Goal: Check status: Check status

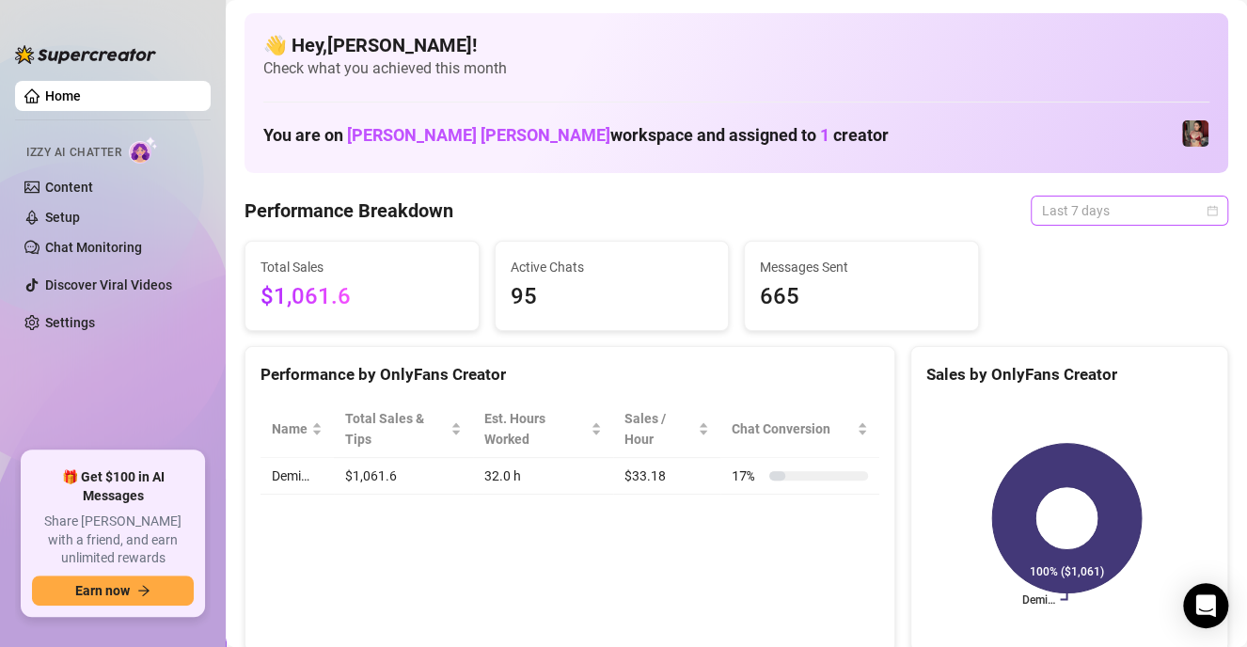
click at [1083, 219] on span "Last 7 days" at bounding box center [1129, 211] width 175 height 28
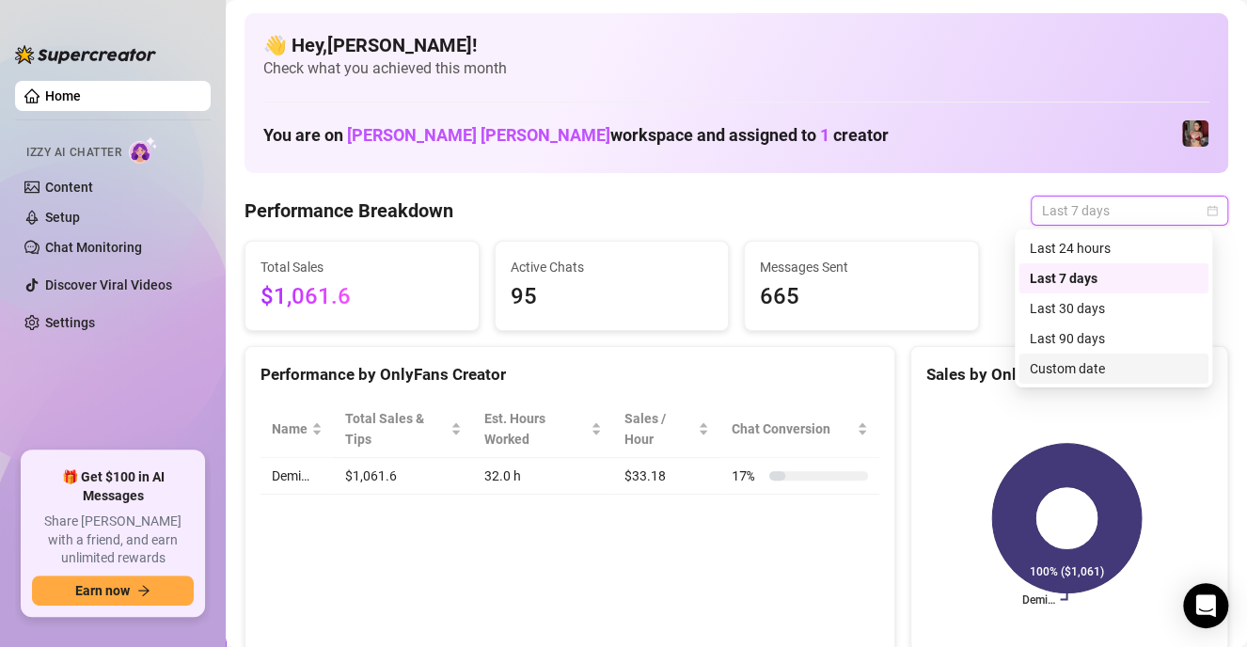
click at [1080, 371] on div "Custom date" at bounding box center [1113, 368] width 167 height 21
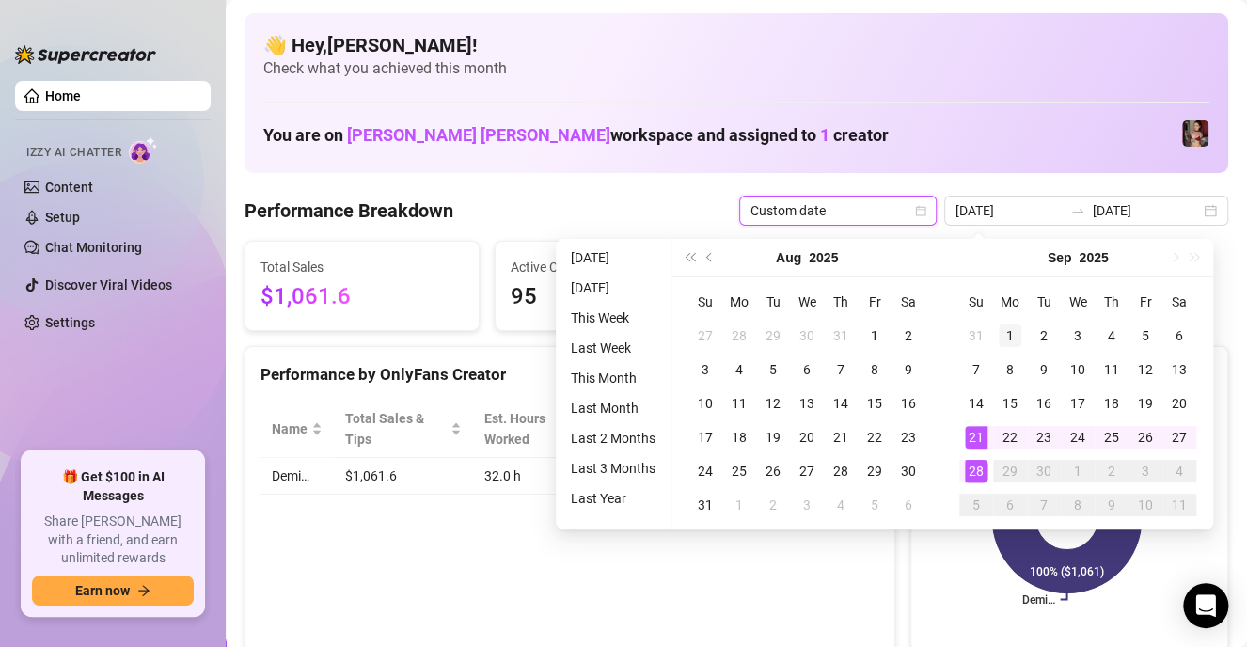
type input "2025-09-01"
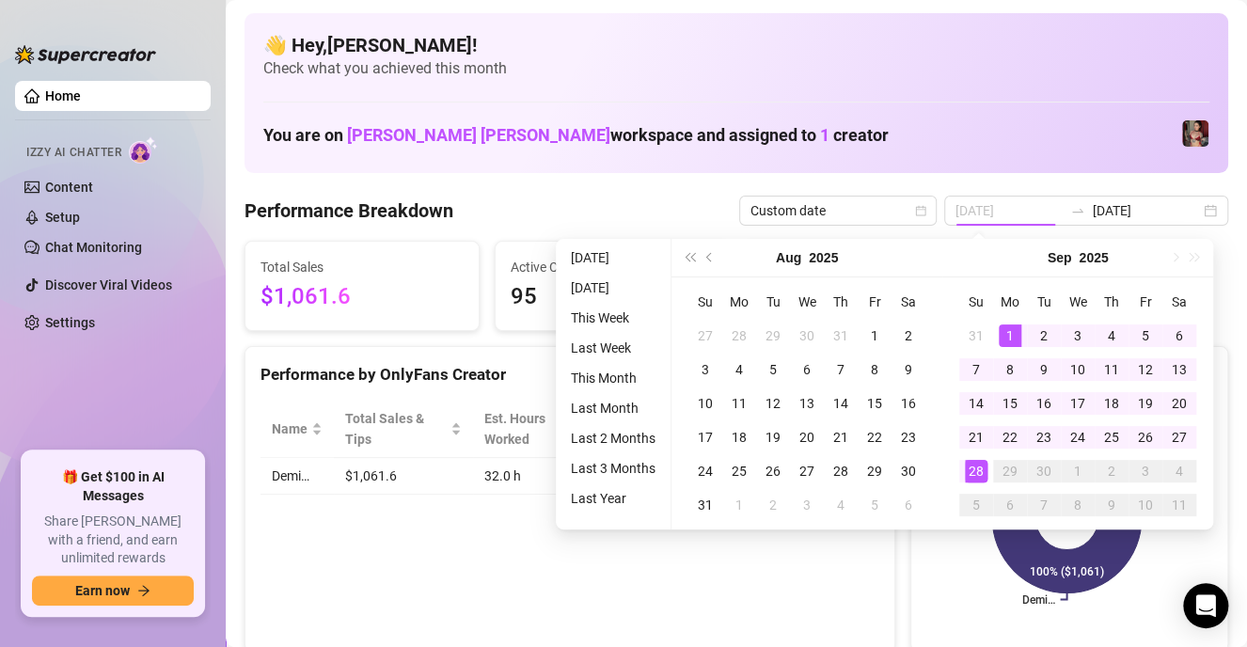
click at [1000, 335] on div "1" at bounding box center [1010, 336] width 23 height 23
type input "2025-09-28"
click at [985, 470] on div "28" at bounding box center [976, 471] width 23 height 23
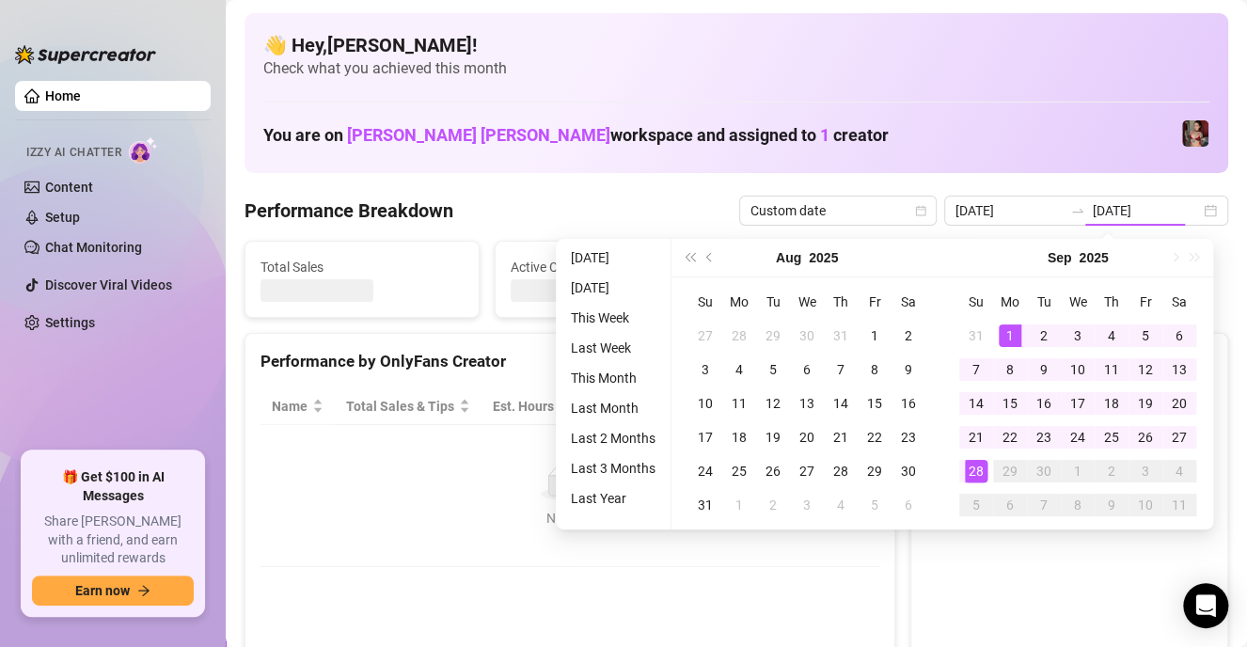
type input "2025-09-01"
